Goal: Find specific page/section: Find specific page/section

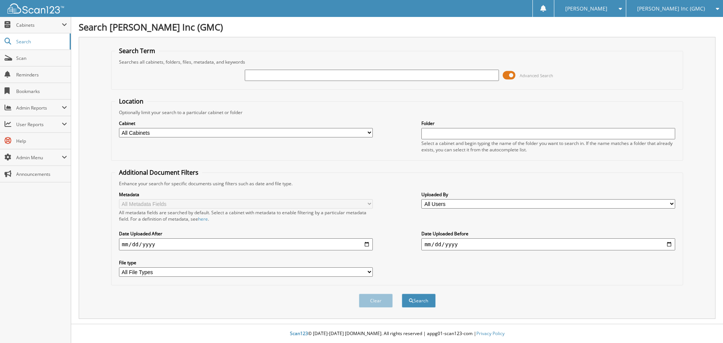
click at [287, 74] on input "text" at bounding box center [372, 75] width 254 height 11
type input "230161"
click at [402, 294] on button "Search" at bounding box center [419, 301] width 34 height 14
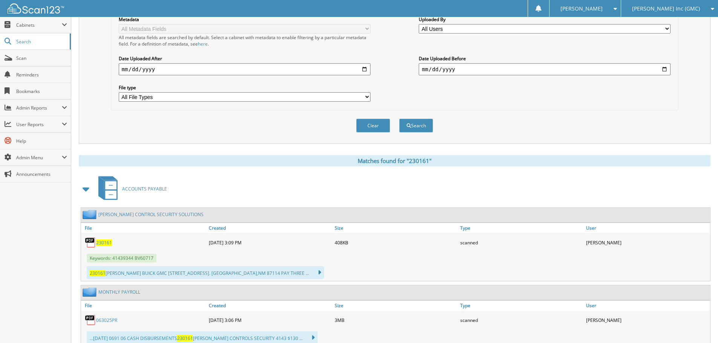
scroll to position [188, 0]
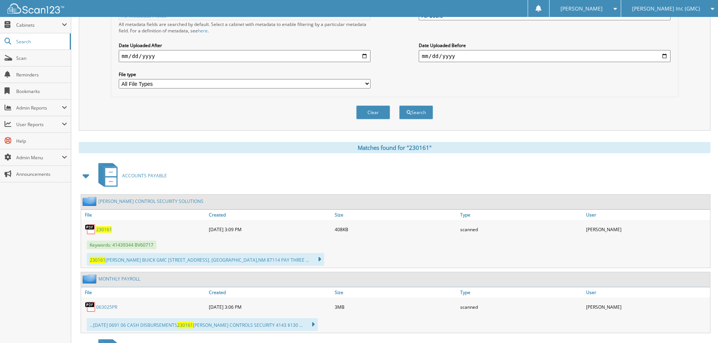
click at [106, 228] on span "230161" at bounding box center [104, 229] width 16 height 6
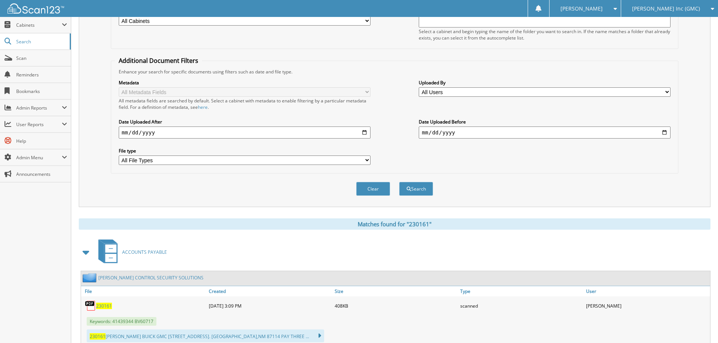
scroll to position [0, 0]
